Goal: Transaction & Acquisition: Purchase product/service

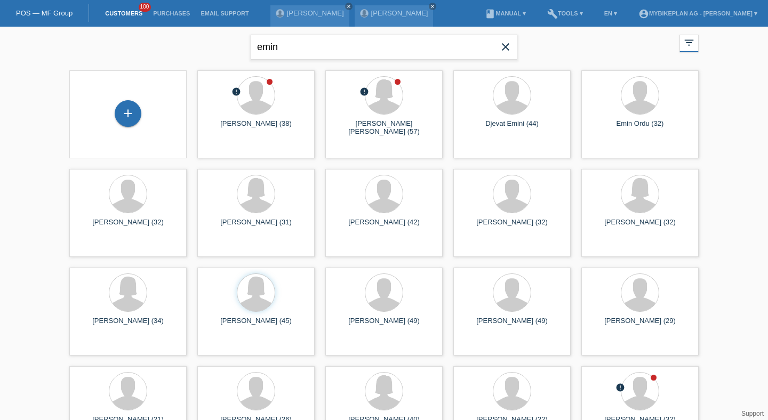
click at [279, 46] on input "emin" at bounding box center [384, 47] width 267 height 25
type input "pifferini"
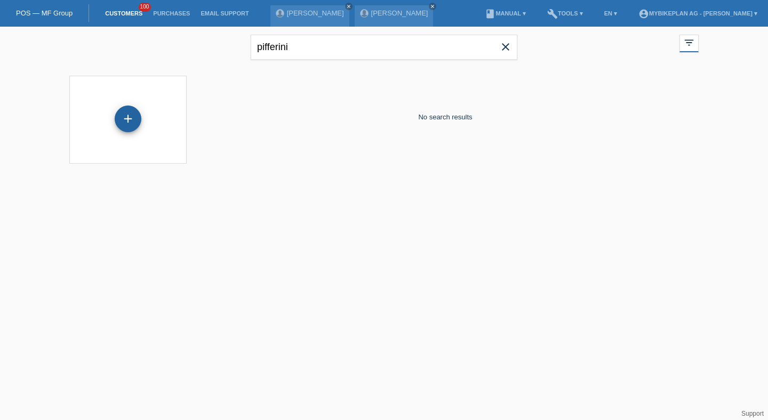
click at [134, 110] on div "+" at bounding box center [128, 119] width 26 height 18
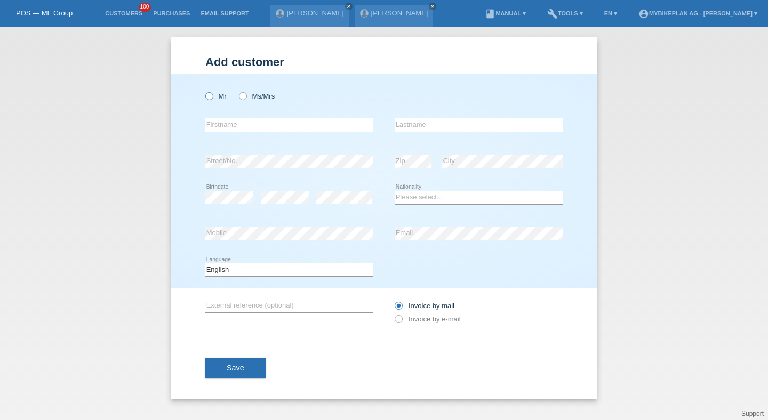
click at [220, 99] on label "Mr" at bounding box center [215, 96] width 21 height 8
click at [212, 99] on input "Mr" at bounding box center [208, 95] width 7 height 7
radio input "true"
click at [222, 127] on input "text" at bounding box center [289, 124] width 168 height 13
type input "Emin"
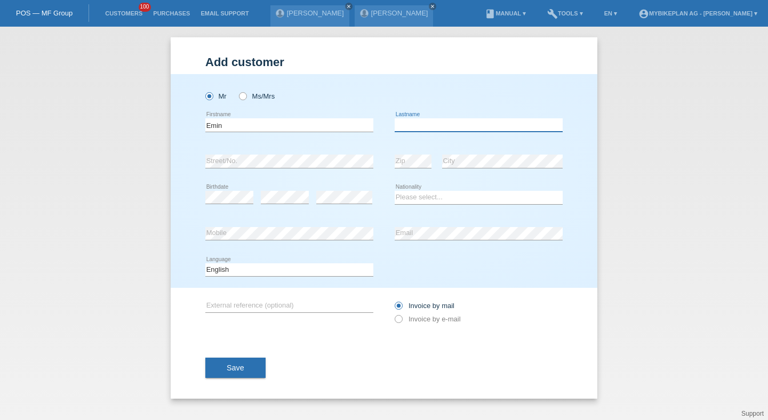
paste input "Pifferini"
type input "Pifferini"
click at [328, 206] on div "error" at bounding box center [344, 198] width 56 height 36
click at [476, 199] on select "Please select... Switzerland Austria Germany Liechtenstein ------------ Afghani…" at bounding box center [479, 197] width 168 height 13
select select "CH"
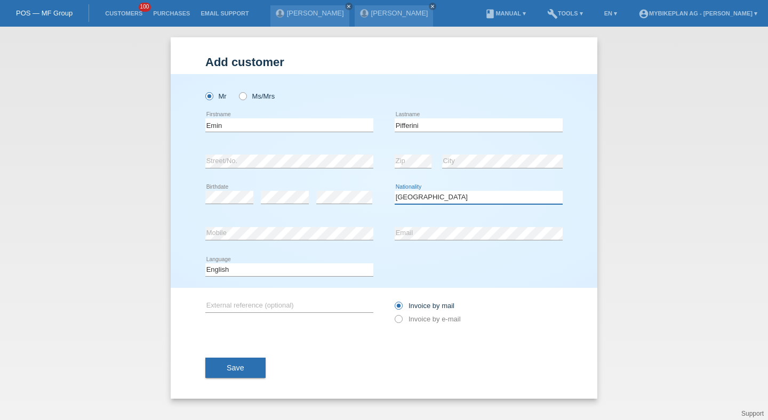
click at [395, 191] on select "Please select... Switzerland Austria Germany Liechtenstein ------------ Afghani…" at bounding box center [479, 197] width 168 height 13
click at [330, 276] on select "Deutsch Français Italiano English" at bounding box center [289, 269] width 168 height 13
select select "it"
click at [205, 263] on select "Deutsch Français Italiano English" at bounding box center [289, 269] width 168 height 13
click at [417, 323] on label "Invoice by e-mail" at bounding box center [428, 319] width 66 height 8
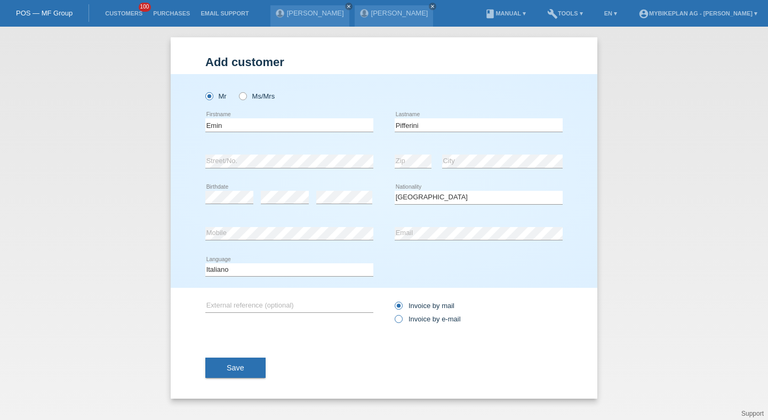
click at [401, 323] on input "Invoice by e-mail" at bounding box center [398, 321] width 7 height 13
radio input "true"
click at [229, 360] on button "Save" at bounding box center [235, 368] width 60 height 20
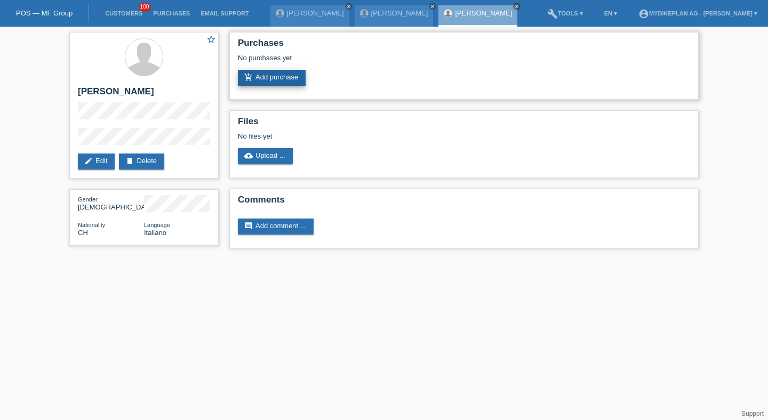
click at [290, 74] on link "add_shopping_cart Add purchase" at bounding box center [272, 78] width 68 height 16
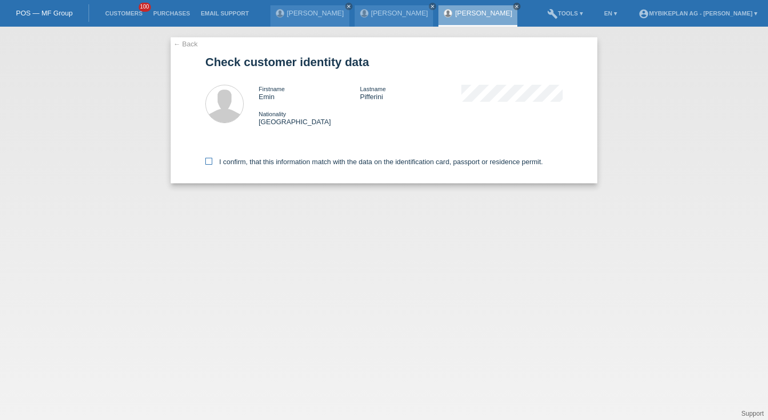
click at [244, 166] on label "I confirm, that this information match with the data on the identification card…" at bounding box center [374, 162] width 338 height 8
click at [212, 165] on input "I confirm, that this information match with the data on the identification card…" at bounding box center [208, 161] width 7 height 7
checkbox input "true"
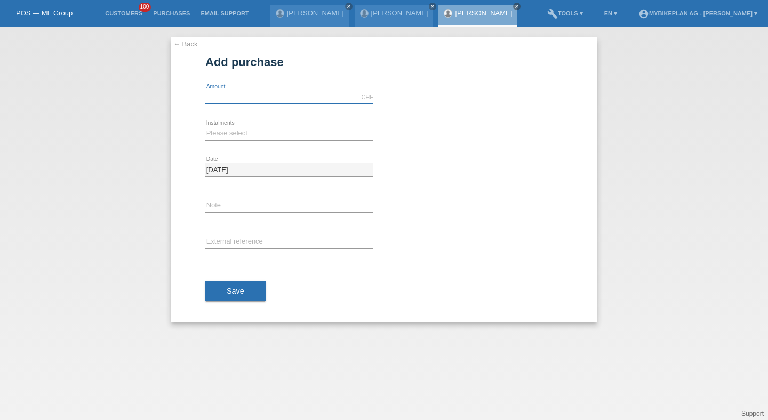
click at [238, 97] on input "text" at bounding box center [289, 97] width 168 height 13
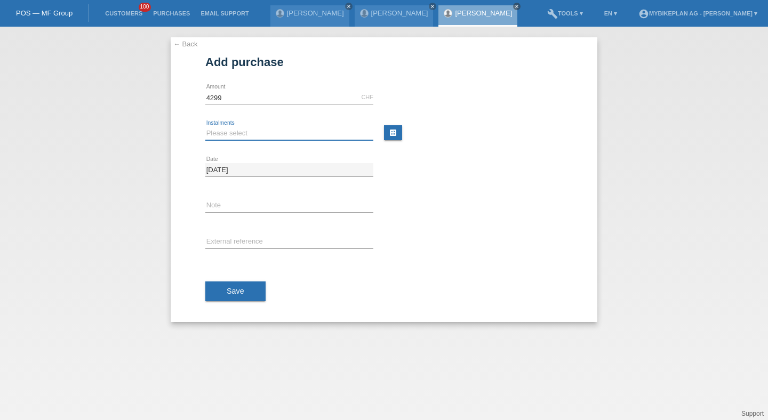
type input "4299.00"
click at [218, 130] on select "Please select 6 instalments 12 instalments 18 instalments 24 instalments 36 ins…" at bounding box center [289, 133] width 168 height 13
select select "487"
click at [205, 127] on select "Please select 6 instalments 12 instalments 18 instalments 24 instalments 36 ins…" at bounding box center [289, 133] width 168 height 13
click at [223, 244] on input "text" at bounding box center [289, 242] width 168 height 13
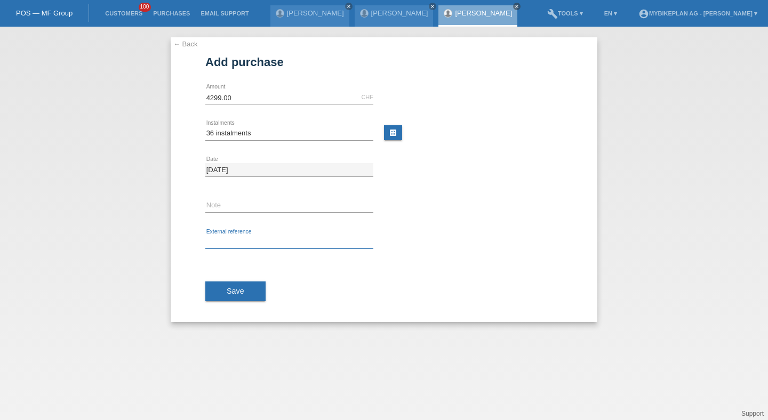
paste input "45454902614"
type input "45454902614"
click at [222, 285] on button "Save" at bounding box center [235, 292] width 60 height 20
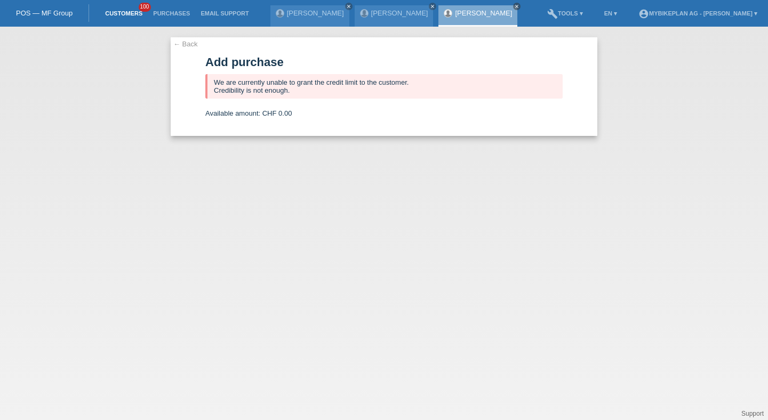
click at [128, 11] on link "Customers" at bounding box center [124, 13] width 48 height 6
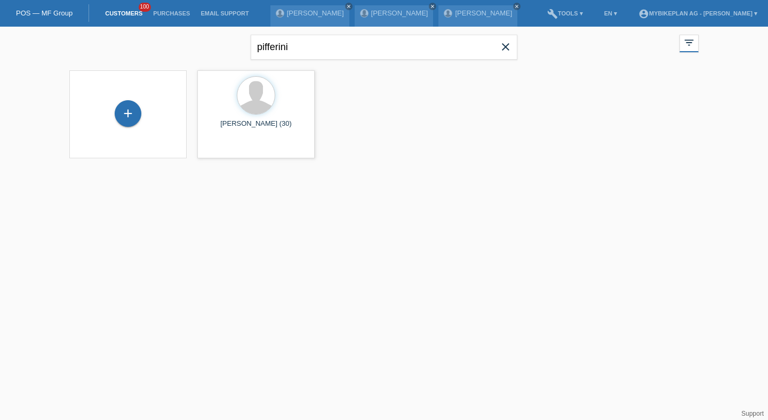
click at [504, 53] on span "close" at bounding box center [505, 48] width 21 height 16
click at [144, 114] on div "+" at bounding box center [128, 114] width 100 height 28
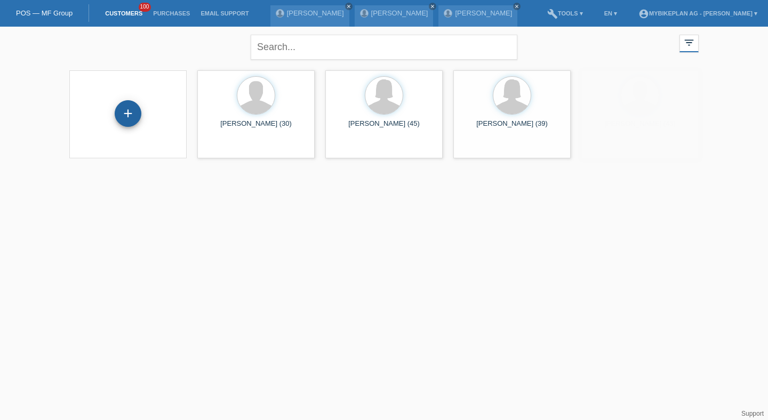
click at [137, 114] on div "+" at bounding box center [128, 114] width 26 height 18
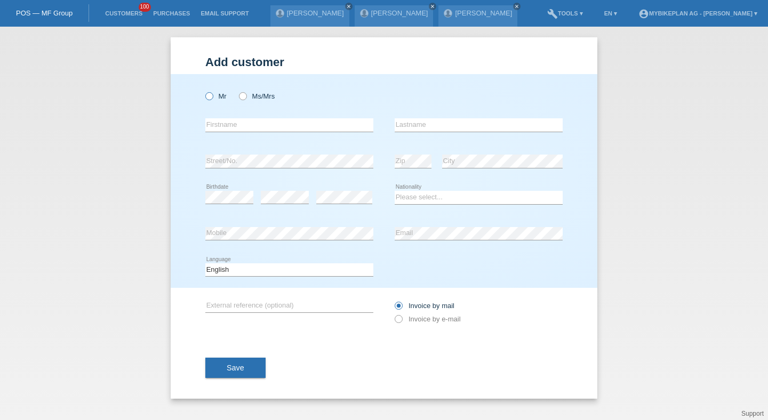
click at [204, 91] on icon at bounding box center [204, 91] width 0 height 0
click at [211, 97] on input "Mr" at bounding box center [208, 95] width 7 height 7
radio input "true"
click at [226, 125] on input "text" at bounding box center [289, 124] width 168 height 13
type input "Curzio"
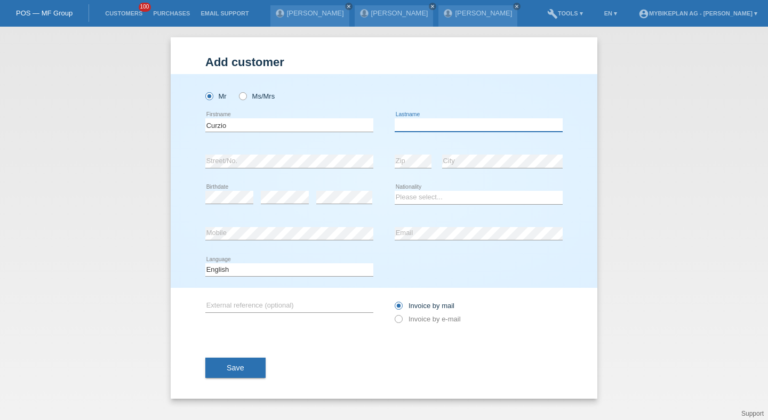
paste input "Bortolato"
type input "Bortolato"
click at [224, 208] on div "error Birthdate" at bounding box center [229, 198] width 48 height 36
click at [434, 205] on div "Please select... Switzerland Austria Germany Liechtenstein ------------ Afghani…" at bounding box center [479, 198] width 168 height 36
click at [430, 201] on select "Please select... Switzerland Austria Germany Liechtenstein ------------ Afghani…" at bounding box center [479, 197] width 168 height 13
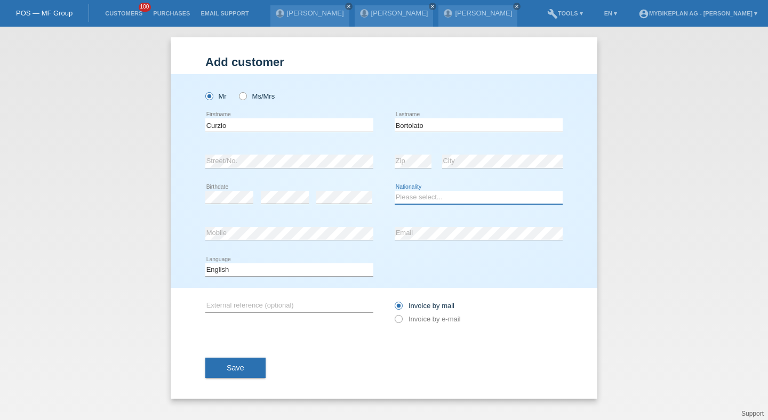
select select "CH"
click at [395, 191] on select "Please select... Switzerland Austria Germany Liechtenstein ------------ Afghani…" at bounding box center [479, 197] width 168 height 13
click at [324, 271] on select "Deutsch Français Italiano English" at bounding box center [289, 269] width 168 height 13
select select "it"
click at [205, 263] on select "Deutsch Français Italiano English" at bounding box center [289, 269] width 168 height 13
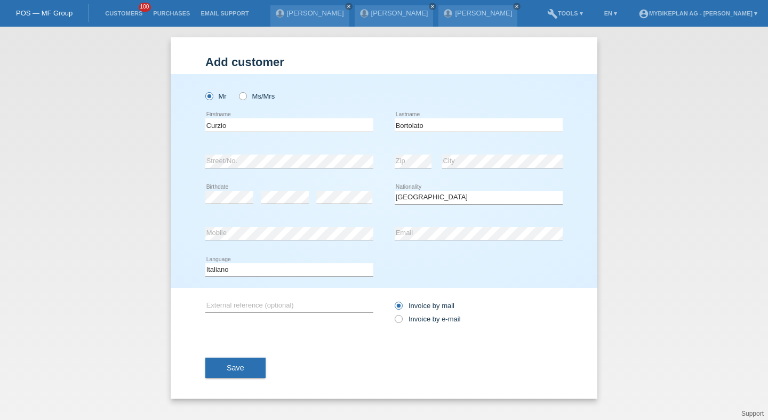
click at [402, 316] on div "Invoice by mail Invoice by e-mail" at bounding box center [479, 312] width 168 height 27
click at [393, 314] on icon at bounding box center [393, 314] width 0 height 0
click at [401, 318] on input "Invoice by e-mail" at bounding box center [398, 321] width 7 height 13
radio input "true"
click at [262, 365] on button "Save" at bounding box center [235, 368] width 60 height 20
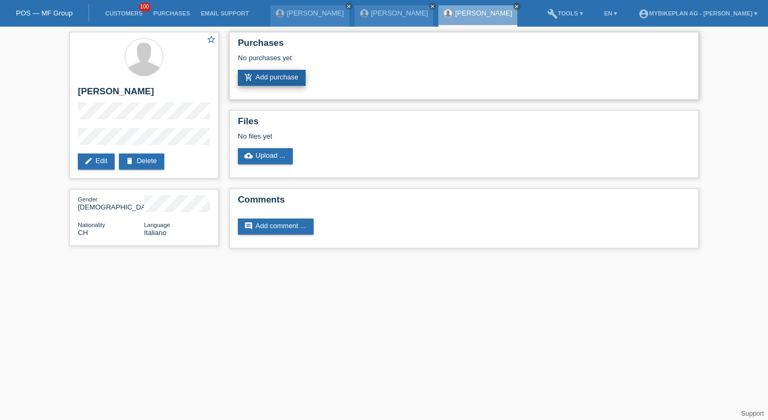
click at [275, 73] on link "add_shopping_cart Add purchase" at bounding box center [272, 78] width 68 height 16
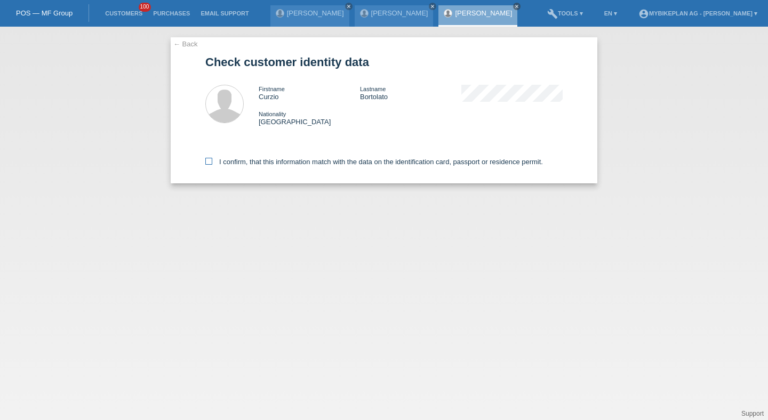
click at [254, 164] on label "I confirm, that this information match with the data on the identification card…" at bounding box center [374, 162] width 338 height 8
click at [212, 164] on input "I confirm, that this information match with the data on the identification card…" at bounding box center [208, 161] width 7 height 7
checkbox input "true"
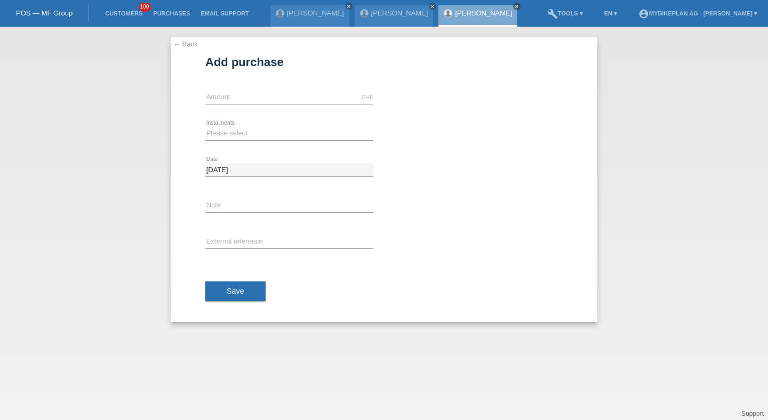
click at [226, 86] on div "CHF error Amount" at bounding box center [289, 97] width 168 height 36
click at [226, 93] on input "text" at bounding box center [289, 97] width 168 height 13
type input "3960.00"
click at [215, 134] on select "Please select 6 instalments 12 instalments 18 instalments 24 instalments 36 ins…" at bounding box center [289, 133] width 168 height 13
select select "487"
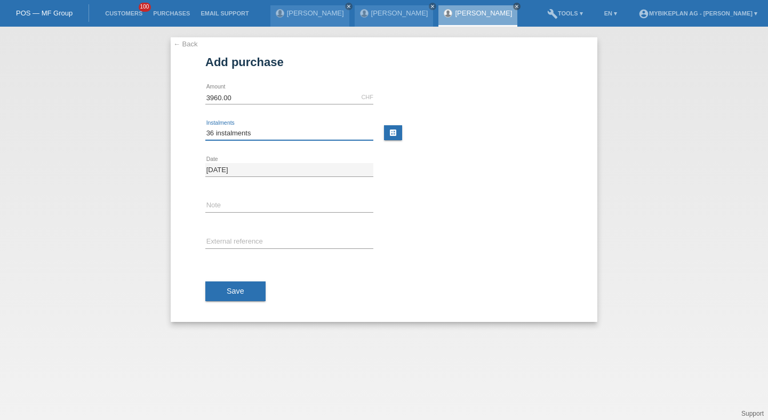
click at [205, 127] on select "Please select 6 instalments 12 instalments 18 instalments 24 instalments 36 ins…" at bounding box center [289, 133] width 168 height 13
click at [227, 244] on input "text" at bounding box center [289, 242] width 168 height 13
paste input "45495025978"
type input "45495025978"
click at [233, 295] on button "Save" at bounding box center [235, 292] width 60 height 20
